Goal: Use online tool/utility: Utilize a website feature to perform a specific function

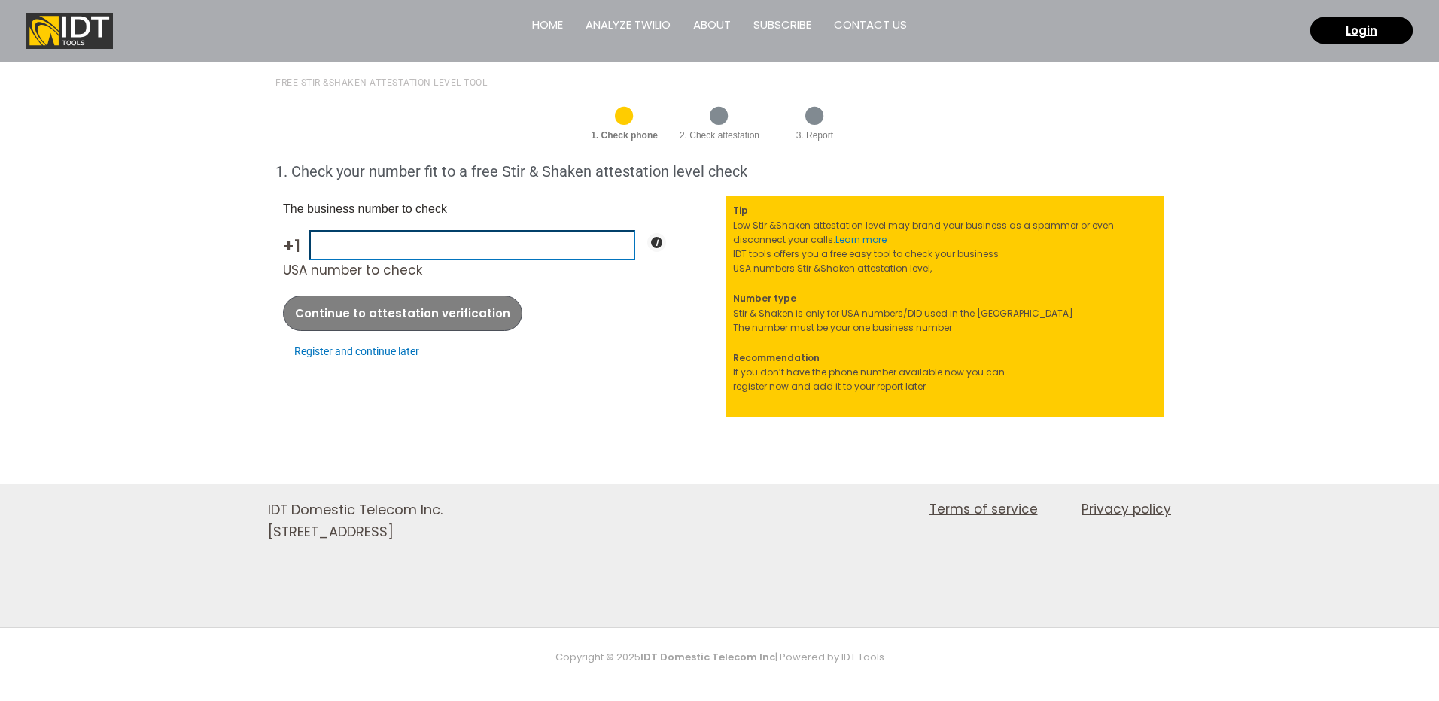
click at [391, 249] on input "USA number to check" at bounding box center [472, 244] width 326 height 29
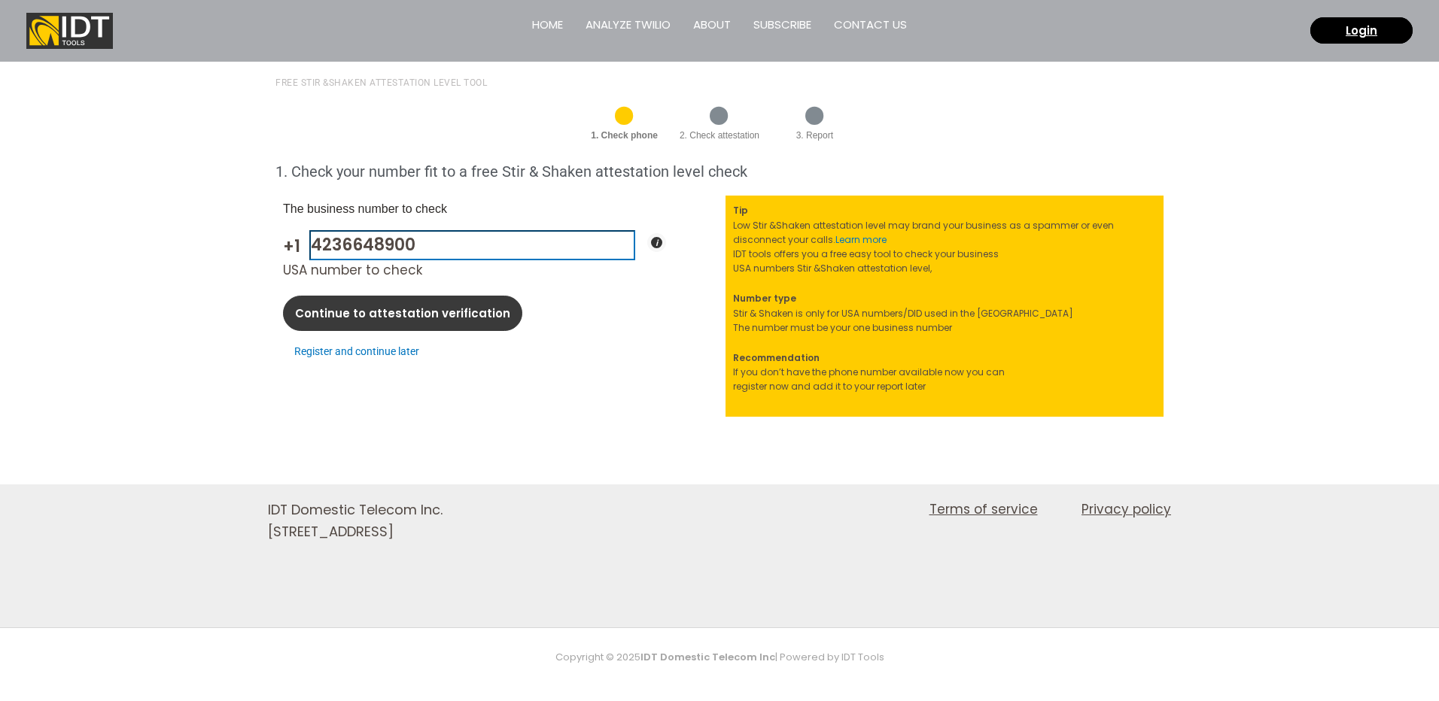
type input "4236648900"
click at [385, 319] on span "Continue to attestation verification" at bounding box center [402, 313] width 215 height 11
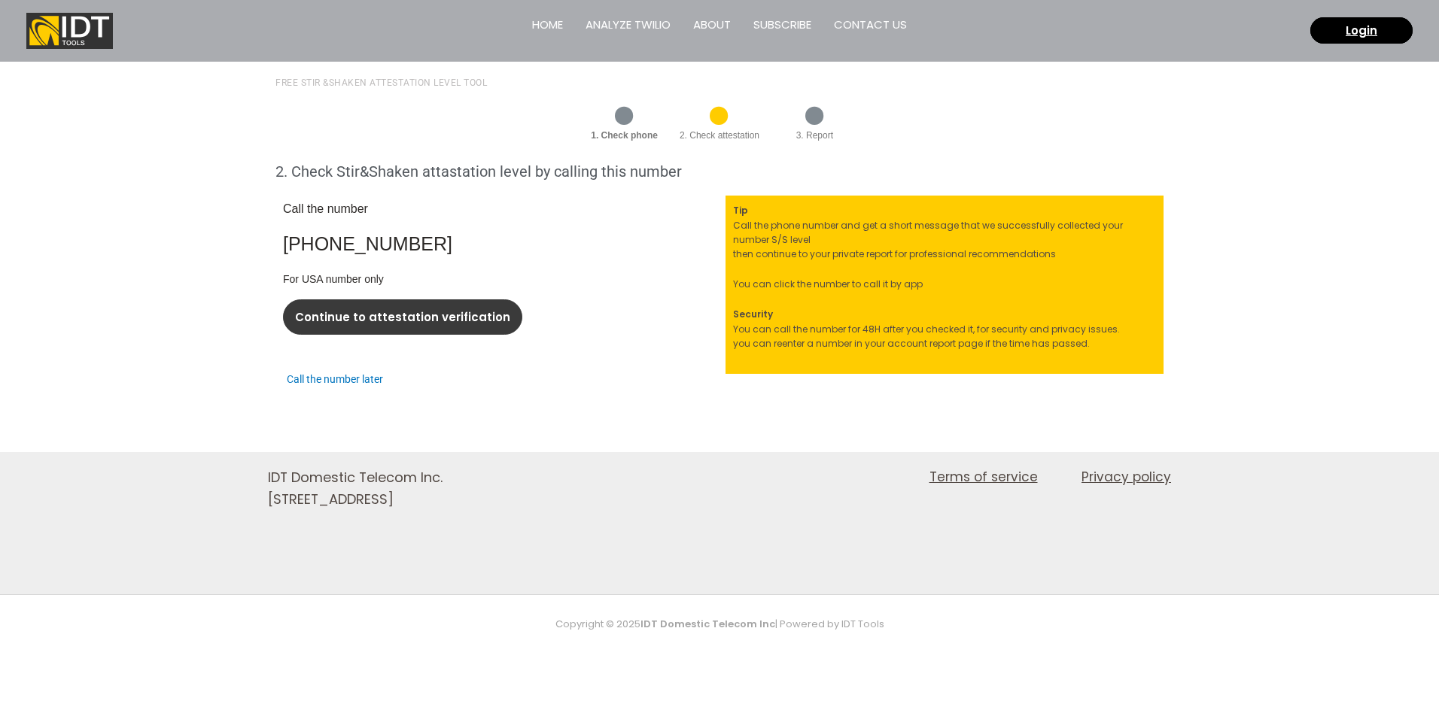
click at [464, 333] on link "Continue to attestation verification" at bounding box center [402, 317] width 239 height 35
